Goal: Task Accomplishment & Management: Manage account settings

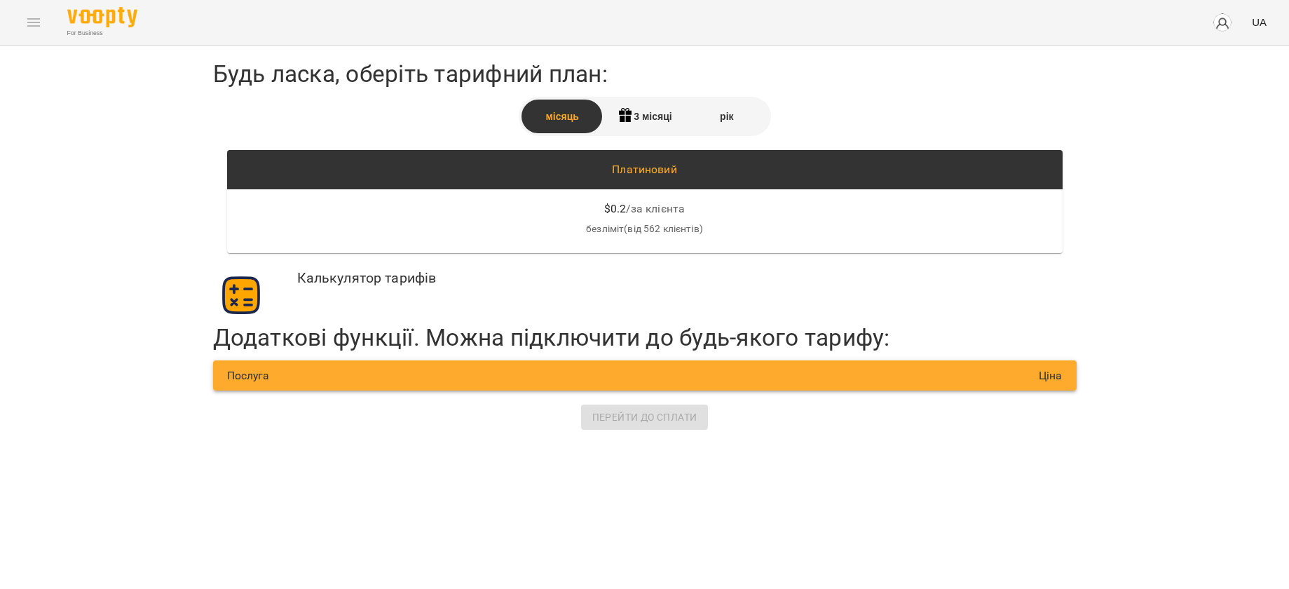
click at [1226, 14] on img "button" at bounding box center [1223, 23] width 20 height 20
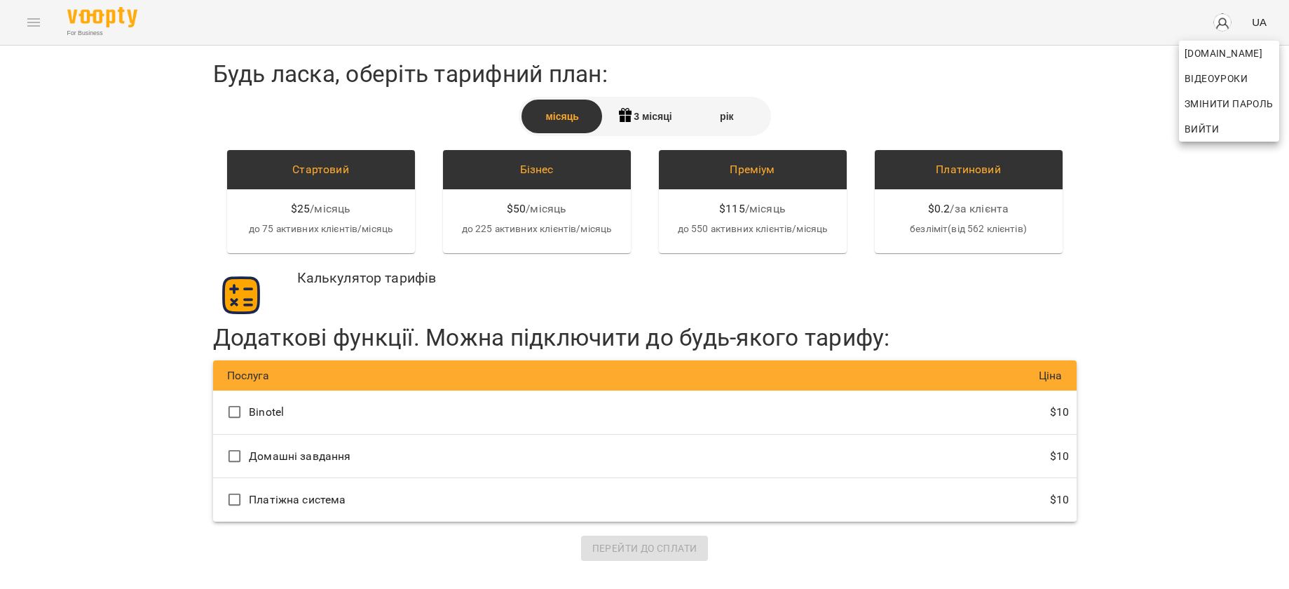
drag, startPoint x: 1193, startPoint y: 133, endPoint x: 1087, endPoint y: 156, distance: 108.4
click at [1194, 133] on span "Вийти" at bounding box center [1202, 129] width 34 height 17
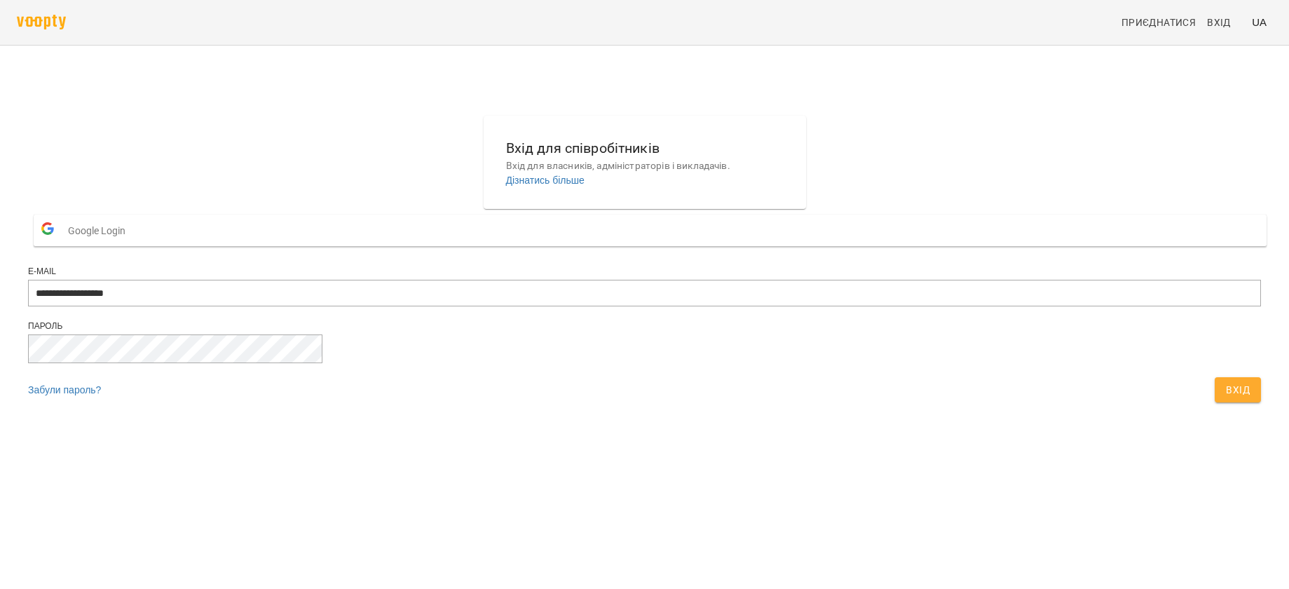
click at [900, 415] on div "**********" at bounding box center [644, 262] width 1244 height 305
click at [1226, 398] on span "Вхід" at bounding box center [1238, 389] width 24 height 17
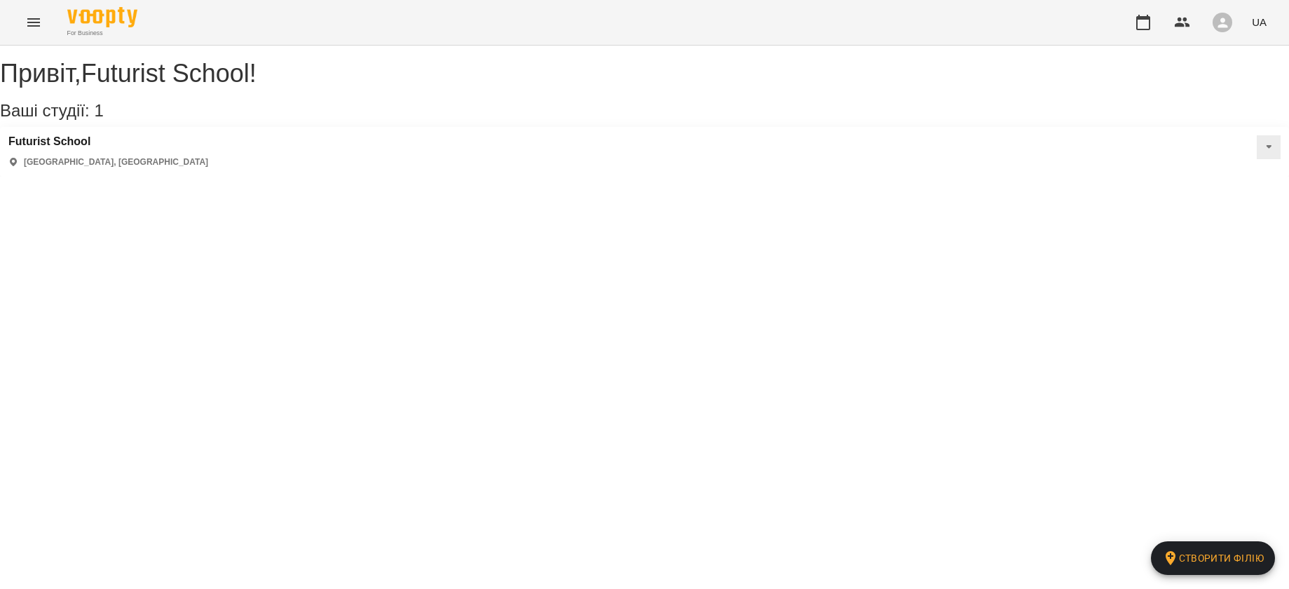
click at [36, 18] on icon "Menu" at bounding box center [33, 22] width 13 height 8
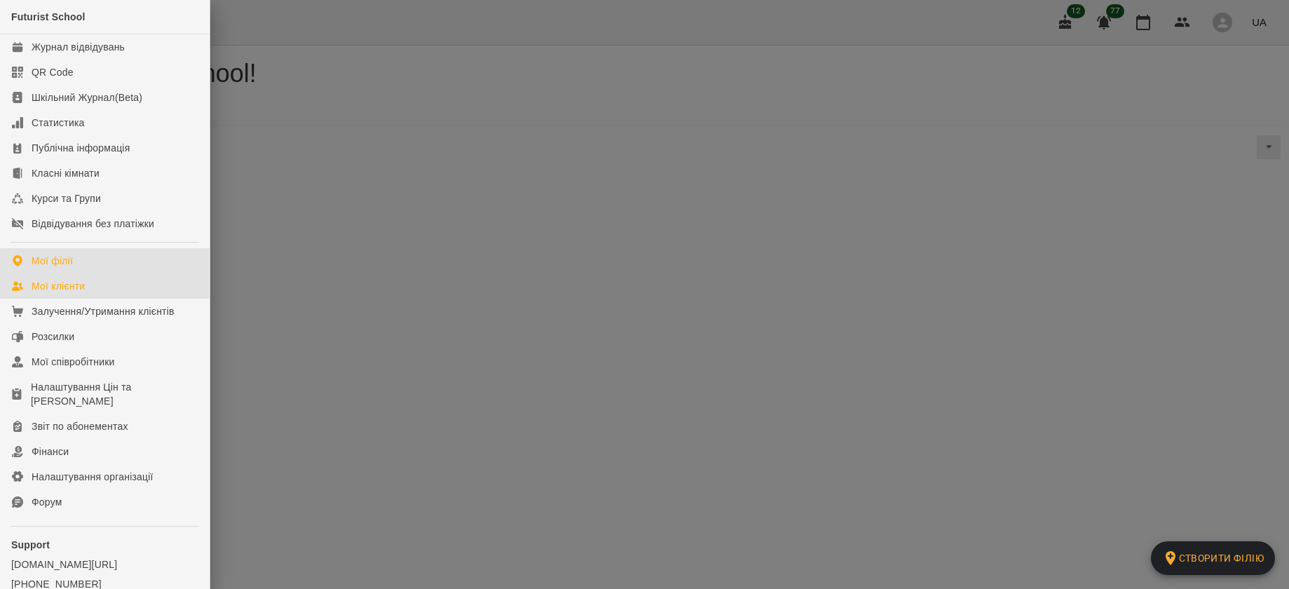
click at [72, 280] on div "Мої клієнти" at bounding box center [58, 286] width 53 height 14
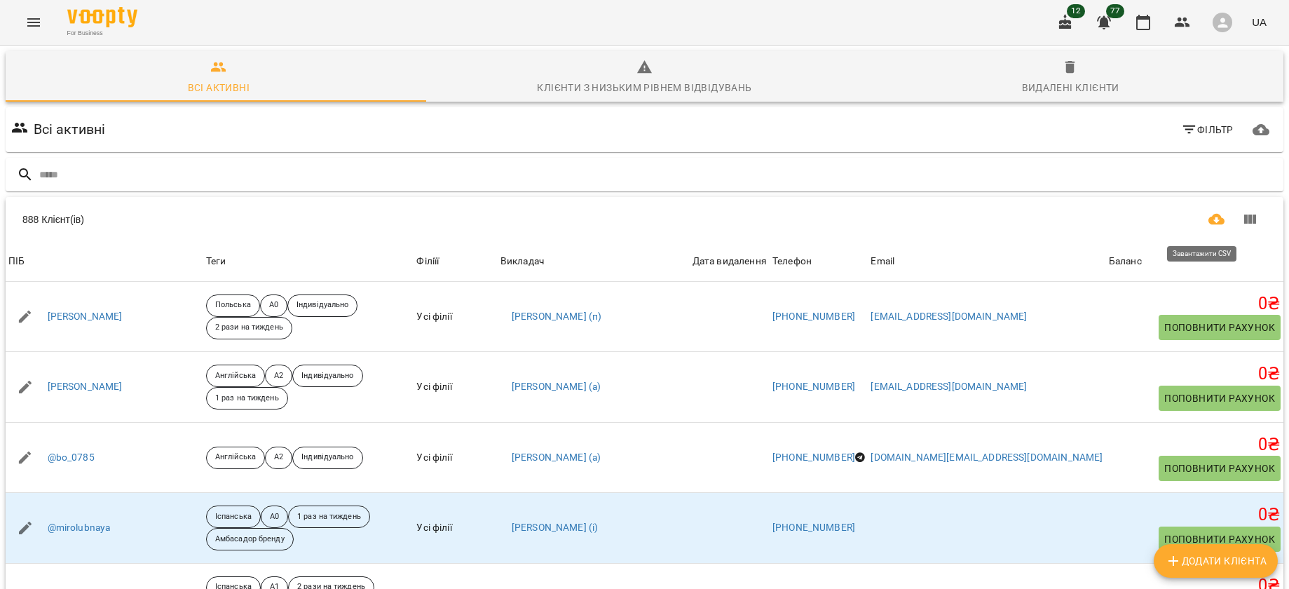
click at [1209, 219] on icon "Завантажити CSV" at bounding box center [1217, 219] width 17 height 11
click at [23, 14] on button "Menu" at bounding box center [34, 23] width 34 height 34
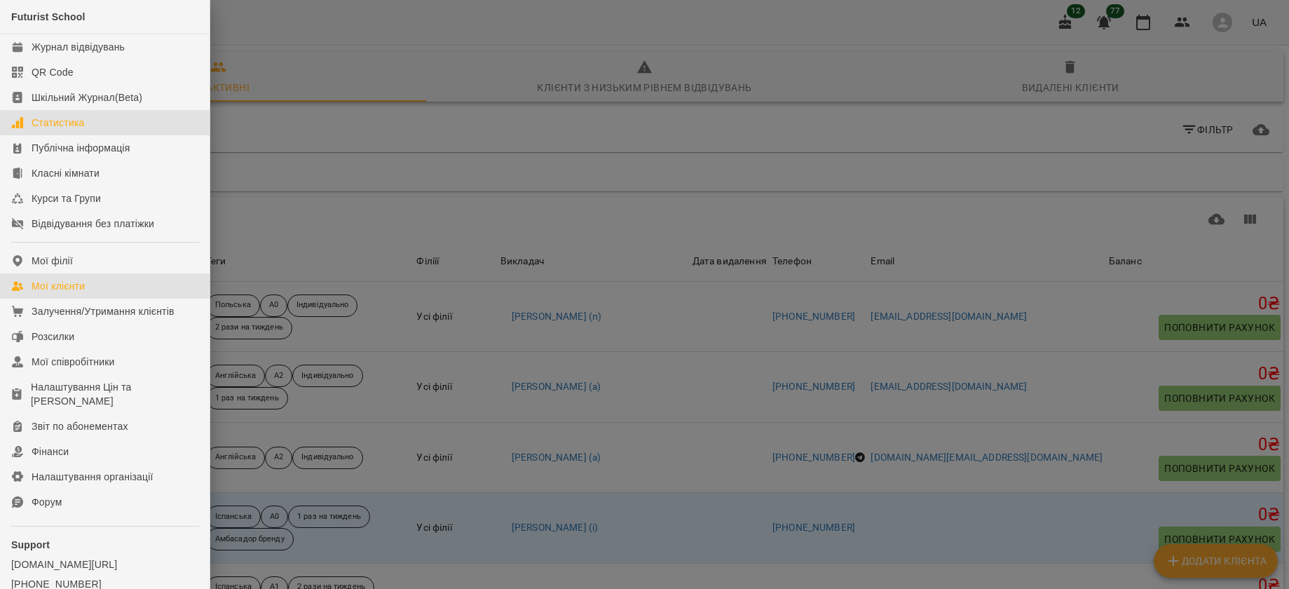
click at [64, 128] on div "Статистика" at bounding box center [58, 123] width 53 height 14
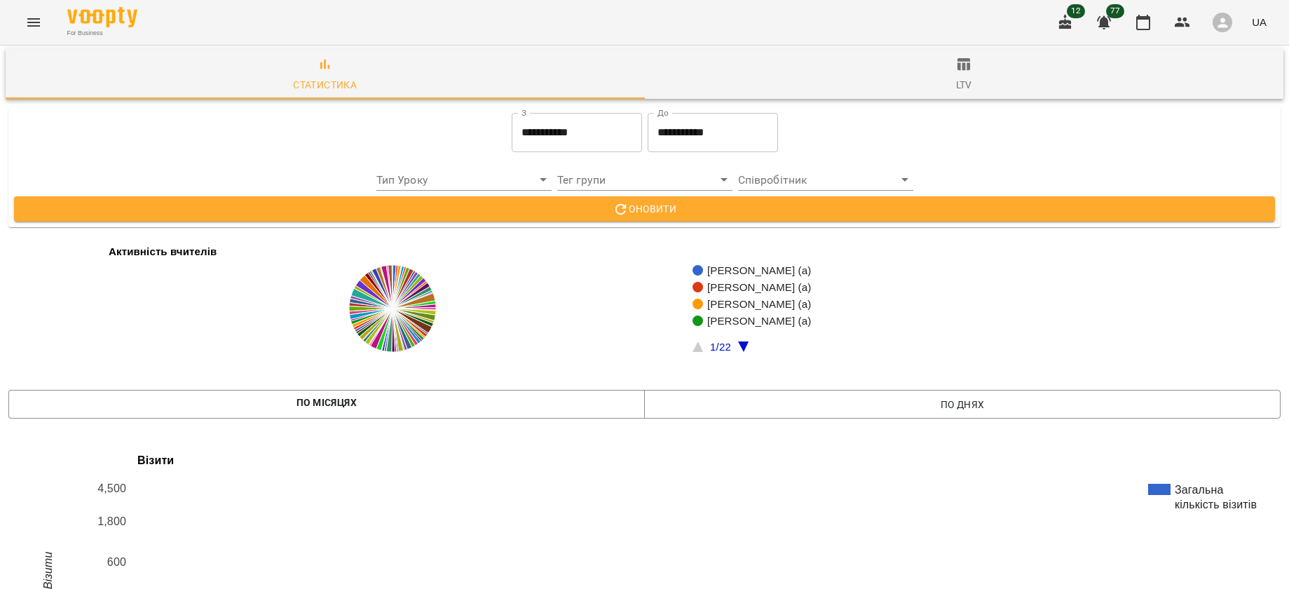
scroll to position [2215, 0]
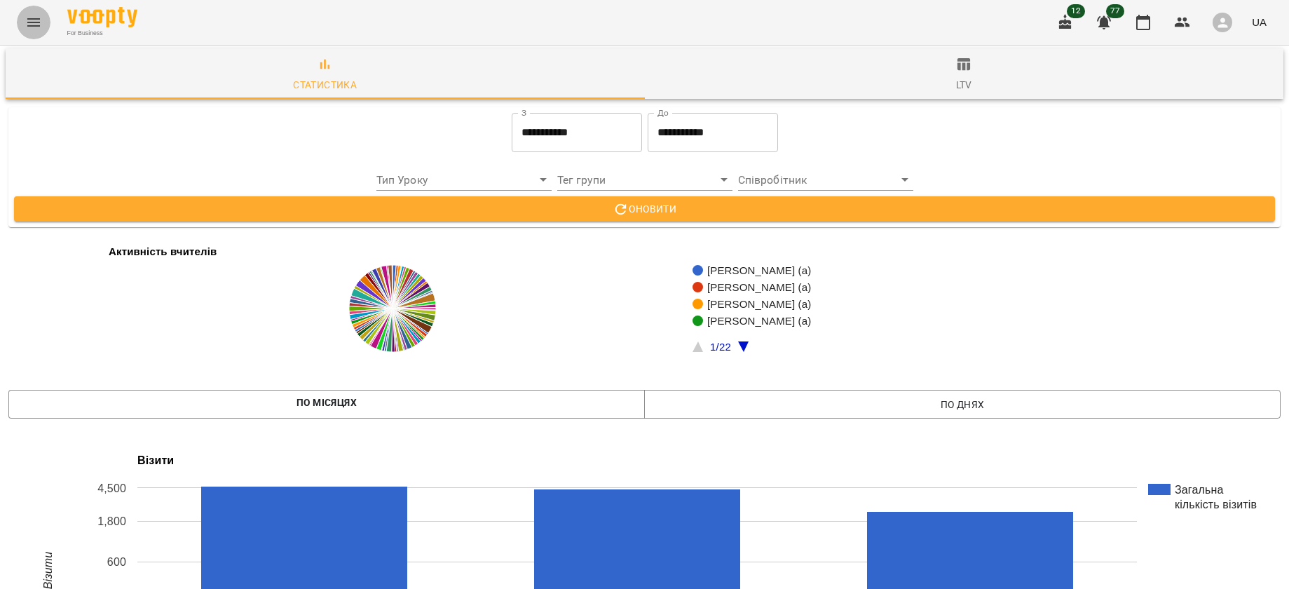
click at [48, 26] on button "Menu" at bounding box center [34, 23] width 34 height 34
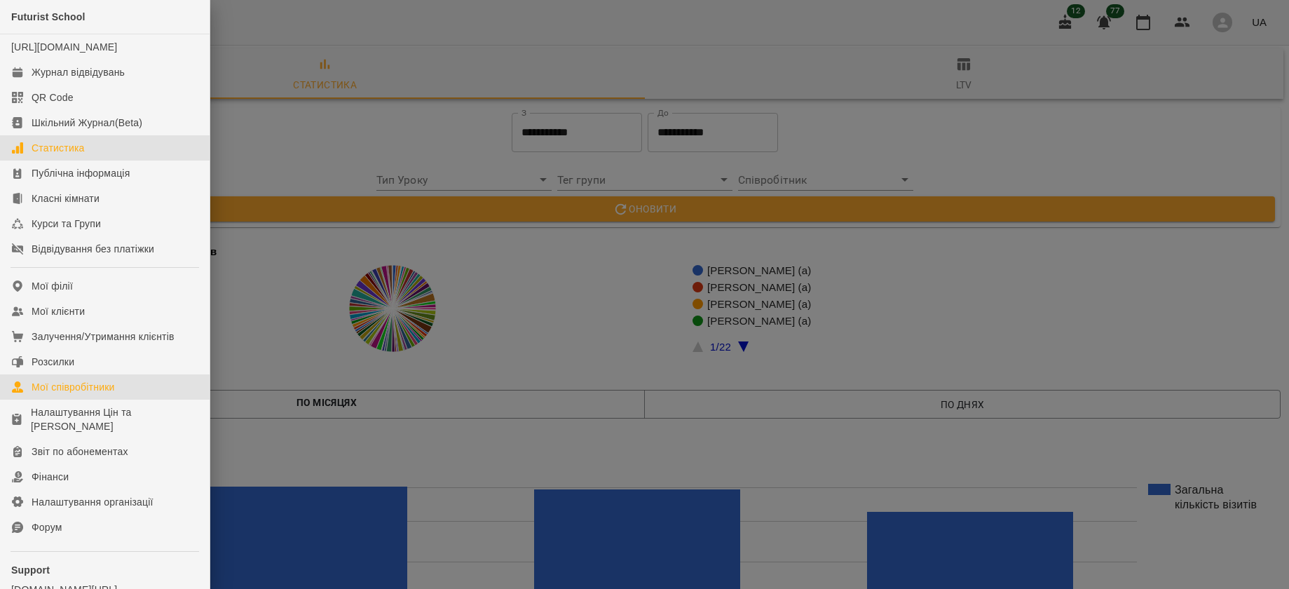
click at [70, 394] on div "Мої співробітники" at bounding box center [73, 387] width 83 height 14
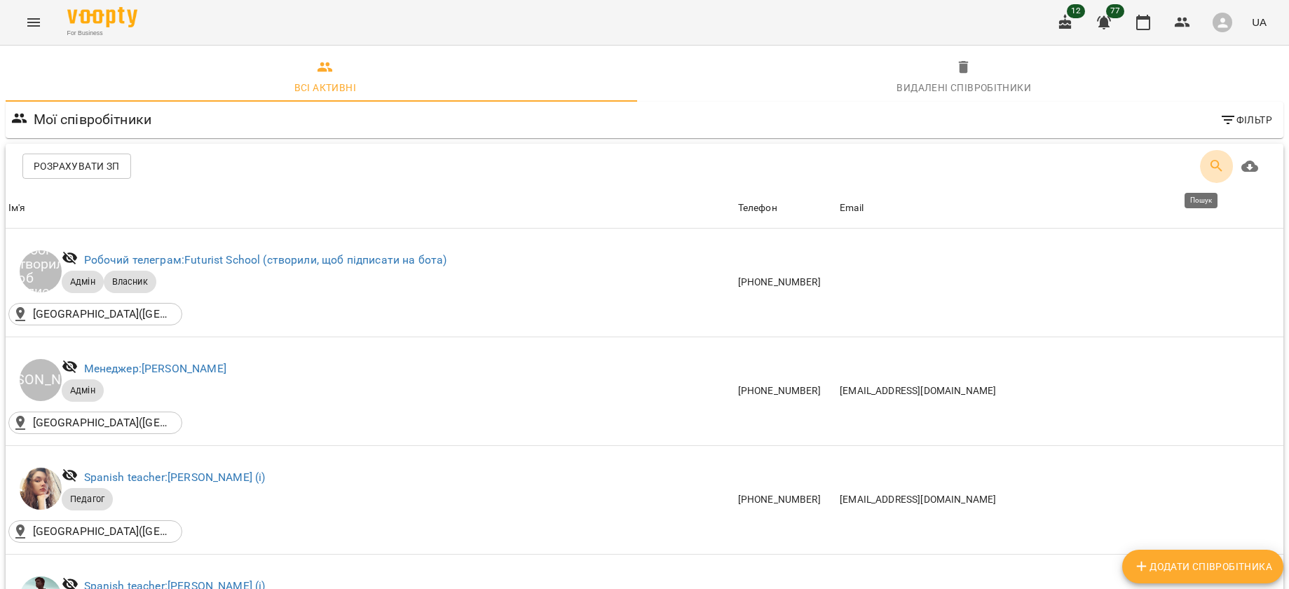
click at [1209, 158] on button "Пошук" at bounding box center [1217, 166] width 34 height 34
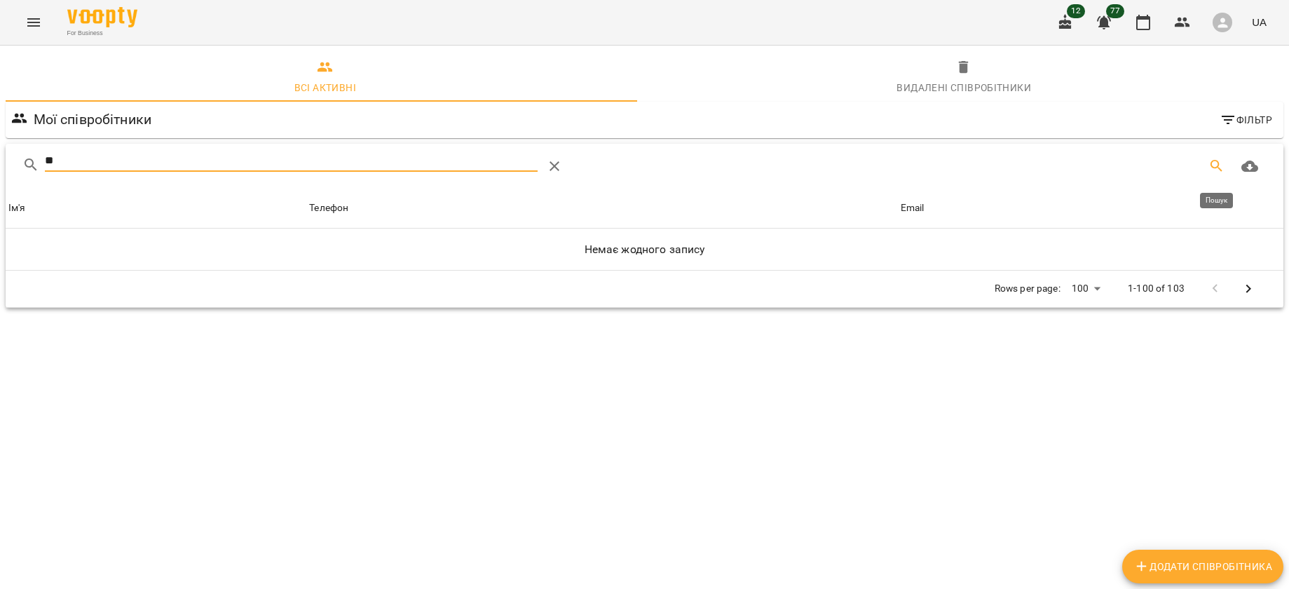
type input "*"
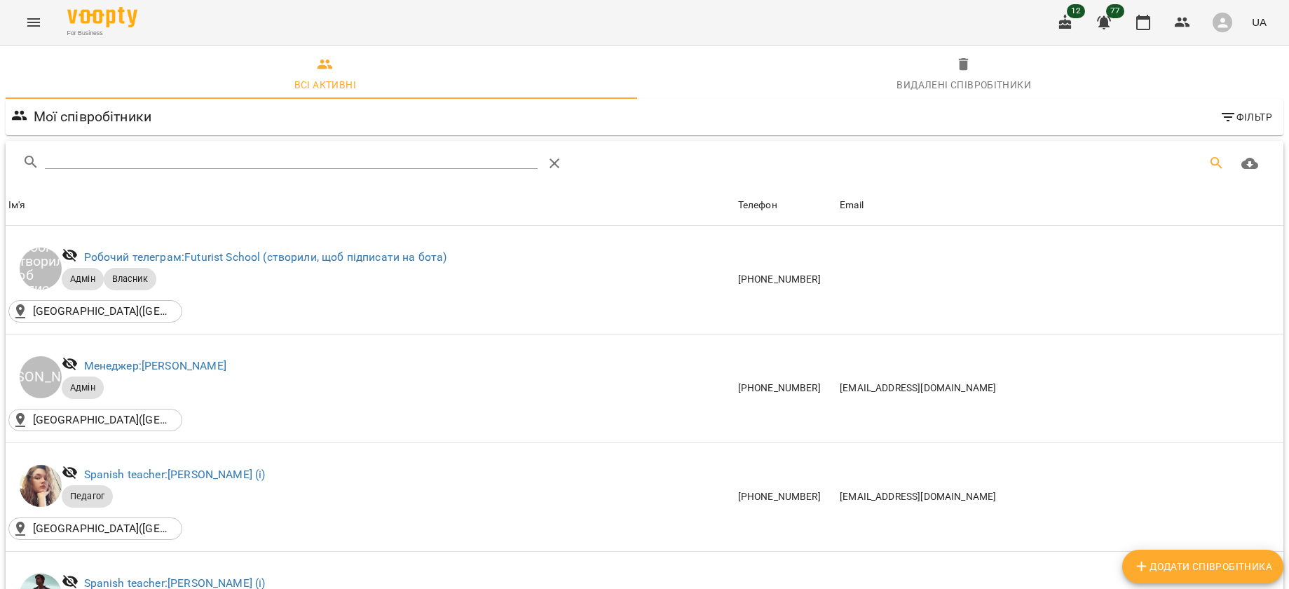
scroll to position [1138, 0]
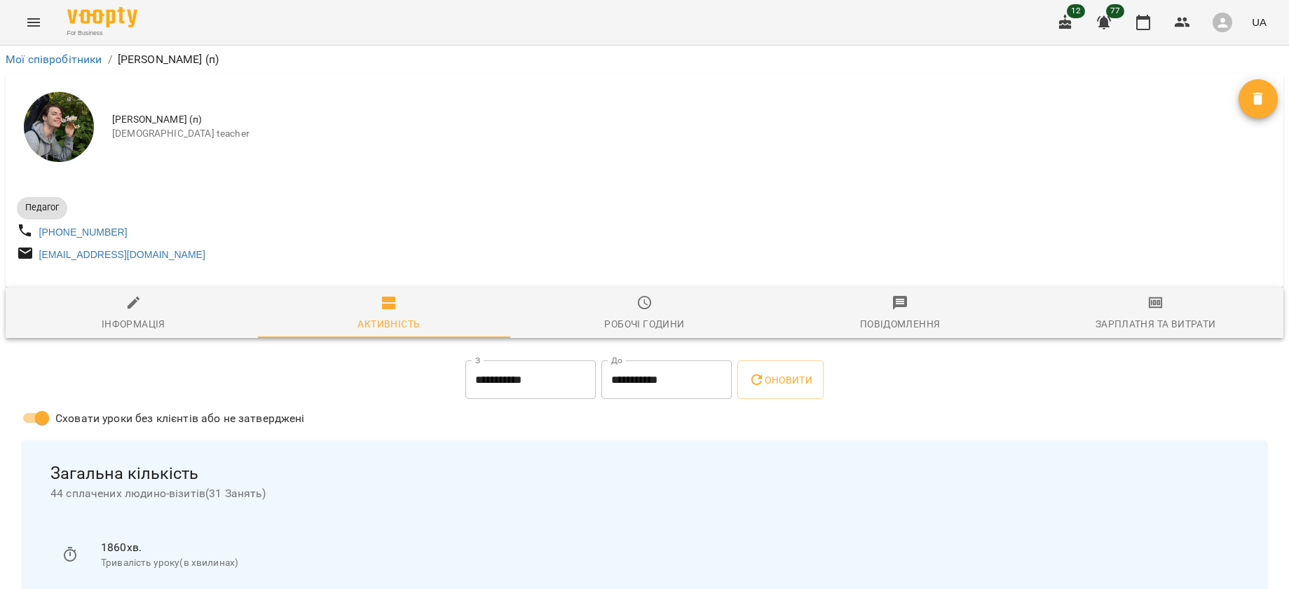
click at [1179, 318] on span "Зарплатня та Витрати" at bounding box center [1155, 313] width 239 height 38
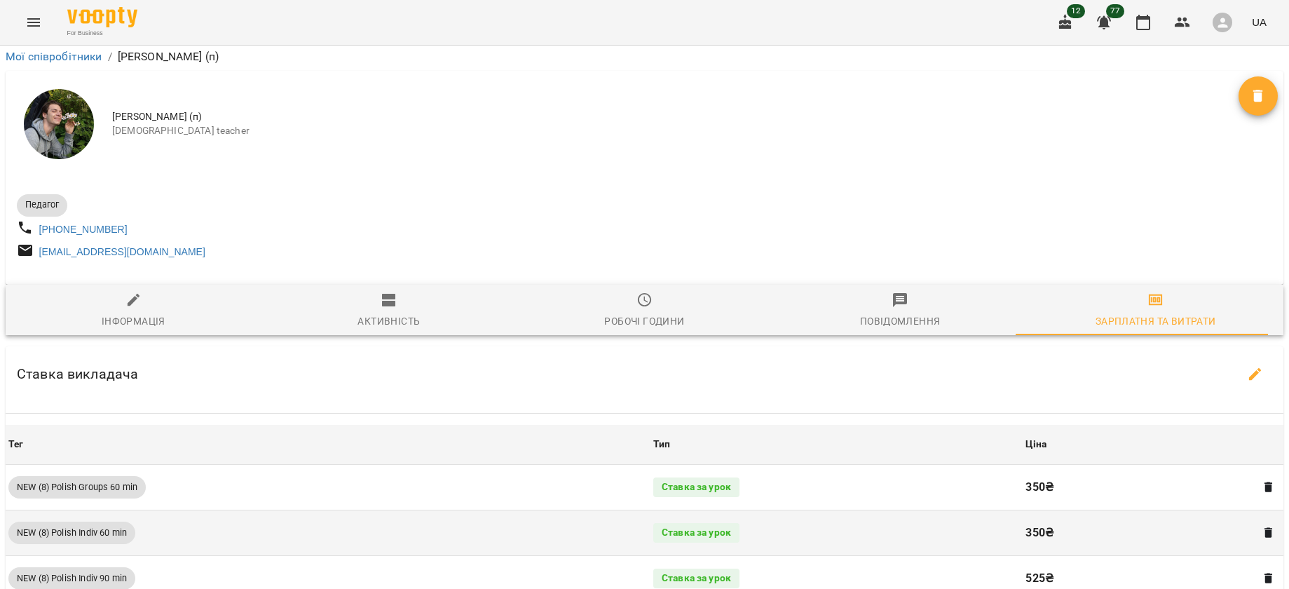
scroll to position [631, 0]
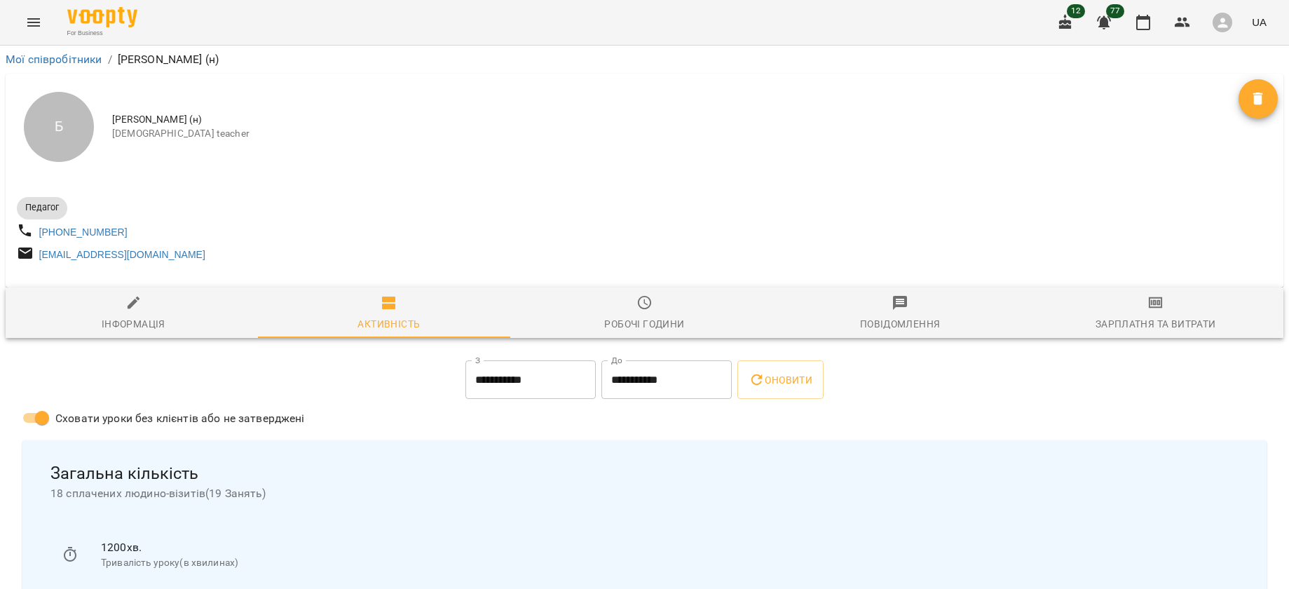
click at [1121, 296] on button "Зарплатня та Витрати" at bounding box center [1156, 312] width 256 height 50
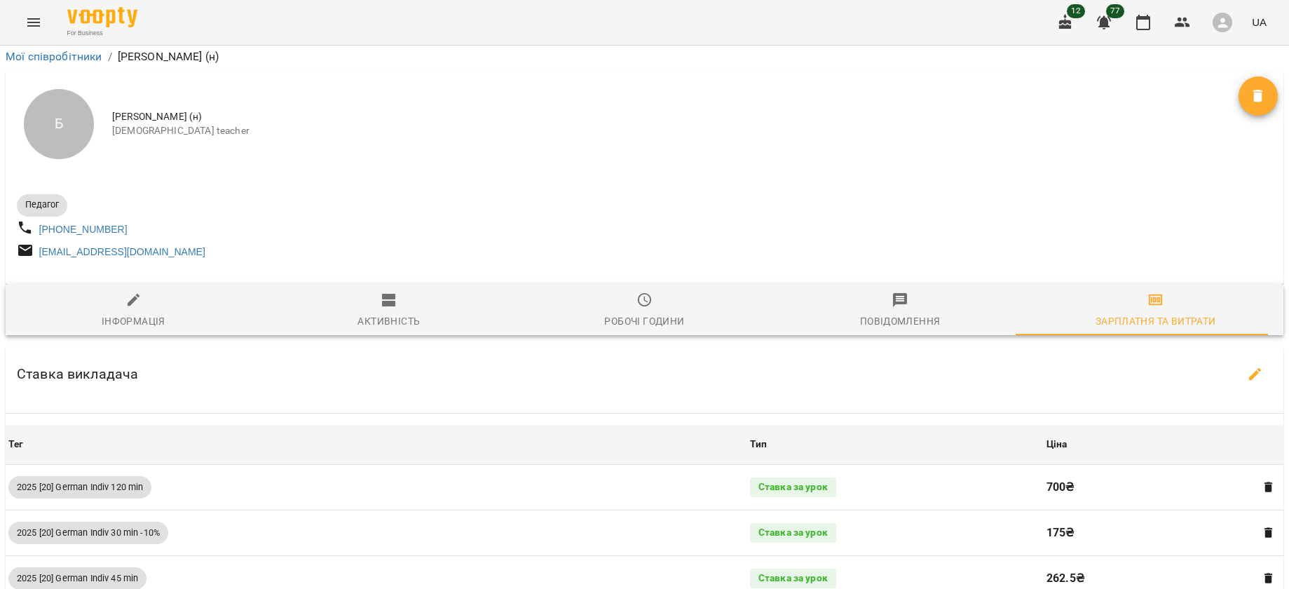
scroll to position [526, 0]
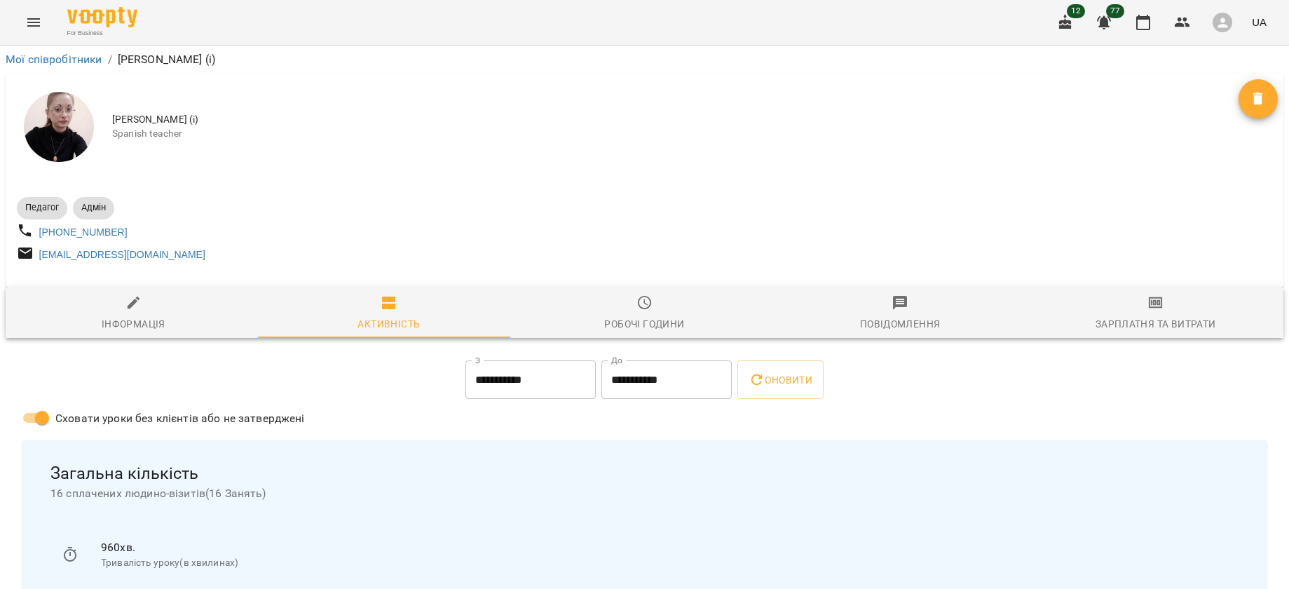
click at [1119, 312] on span "Зарплатня та Витрати" at bounding box center [1155, 313] width 239 height 38
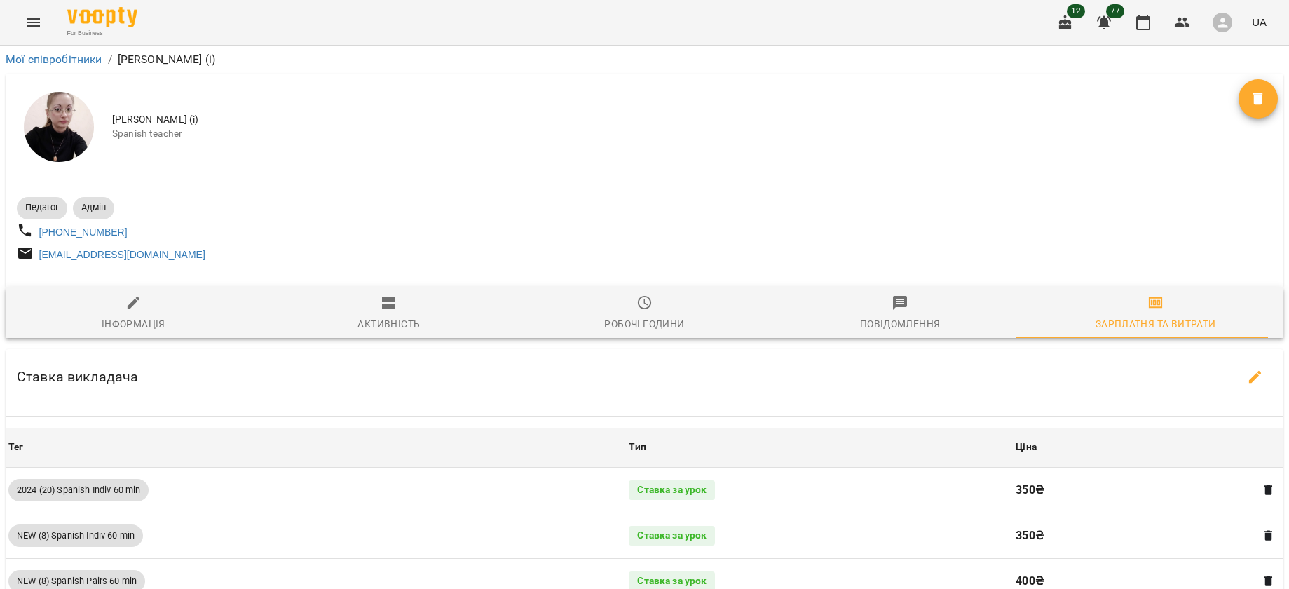
scroll to position [316, 0]
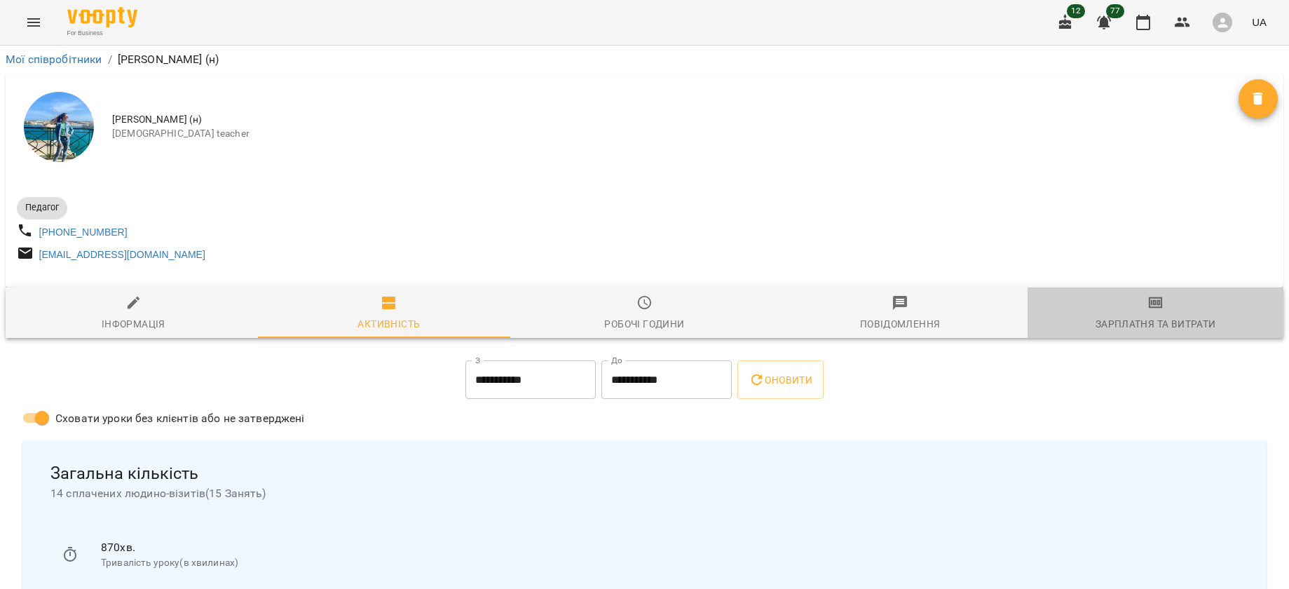
click at [1164, 332] on div "Зарплатня та Витрати" at bounding box center [1156, 324] width 121 height 17
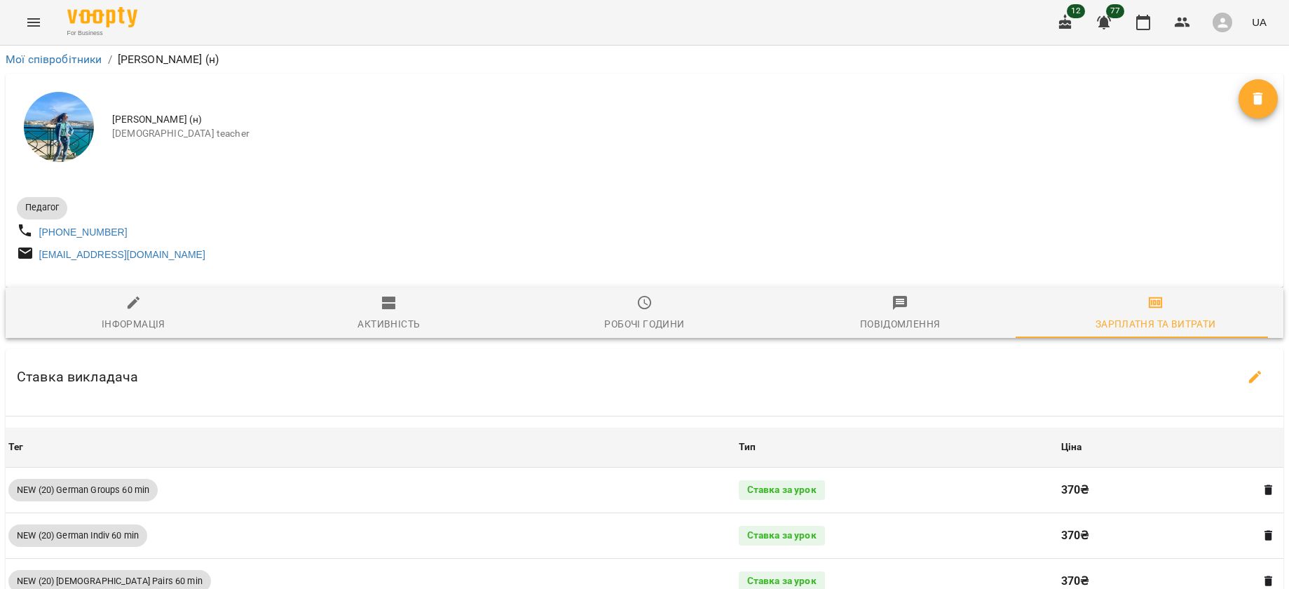
scroll to position [421, 0]
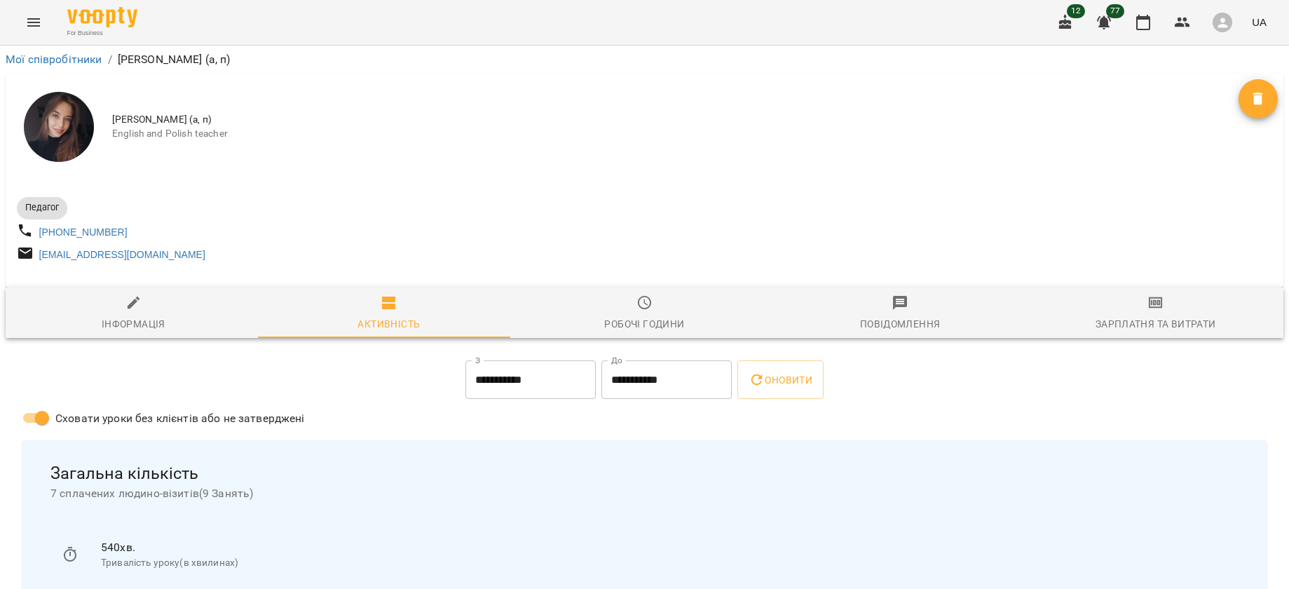
click at [1180, 309] on span "Зарплатня та Витрати" at bounding box center [1155, 313] width 239 height 38
